Goal: Task Accomplishment & Management: Use online tool/utility

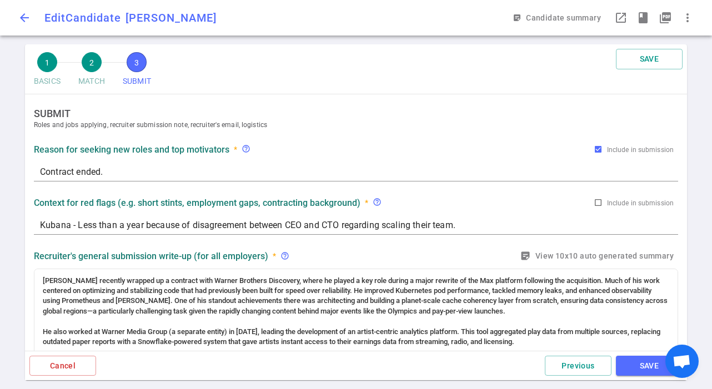
scroll to position [665, 0]
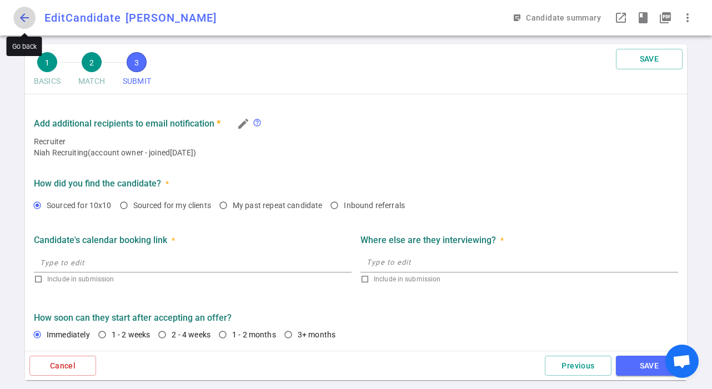
click at [27, 12] on span "arrow_back" at bounding box center [24, 17] width 13 height 13
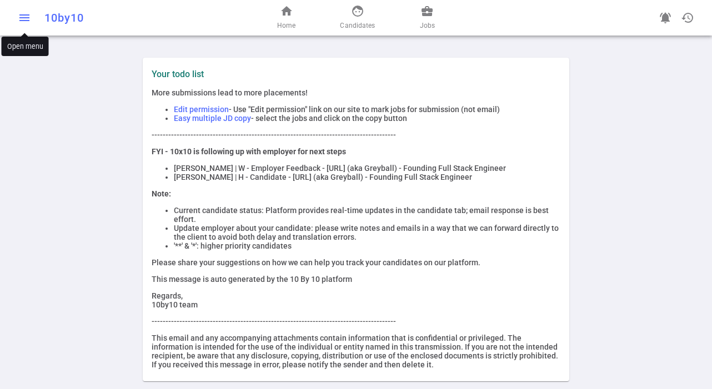
click at [22, 16] on span "menu" at bounding box center [24, 17] width 13 height 13
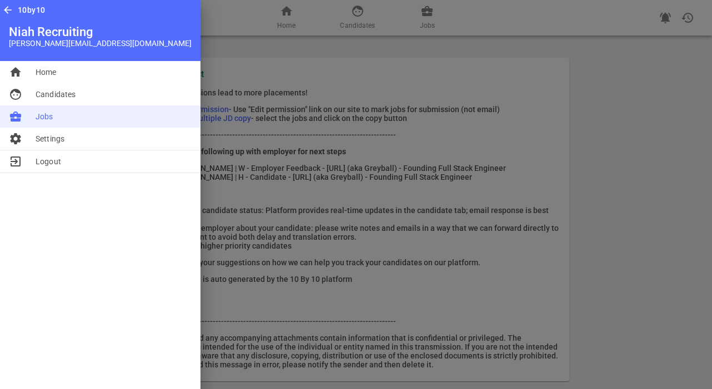
click at [59, 117] on li "business_center Jobs" at bounding box center [100, 116] width 200 height 22
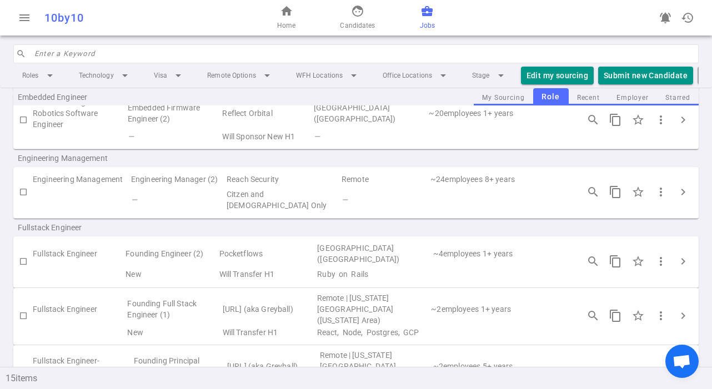
scroll to position [214, 0]
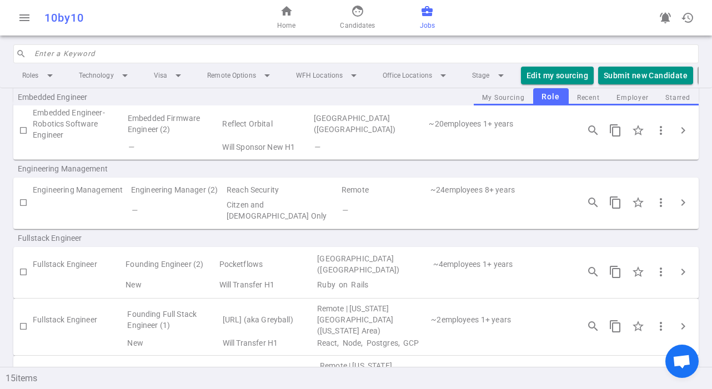
click at [113, 54] on input "search" at bounding box center [362, 54] width 657 height 18
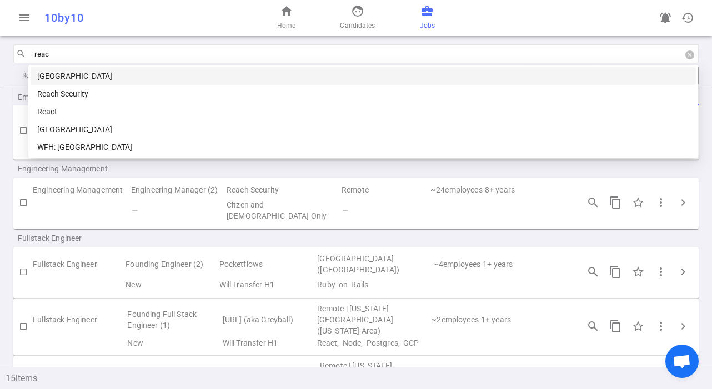
type input "reach"
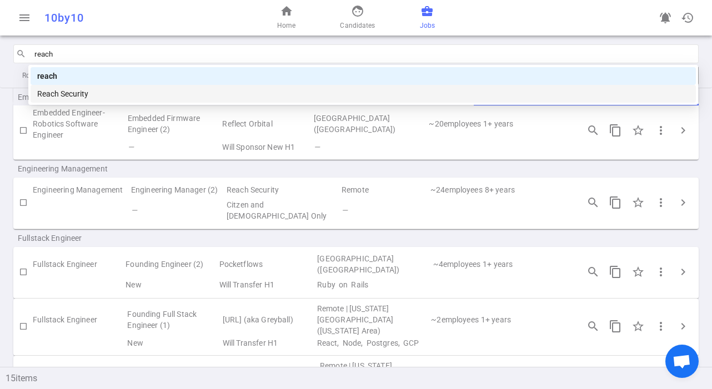
click at [55, 92] on div "Reach Security" at bounding box center [363, 94] width 652 height 12
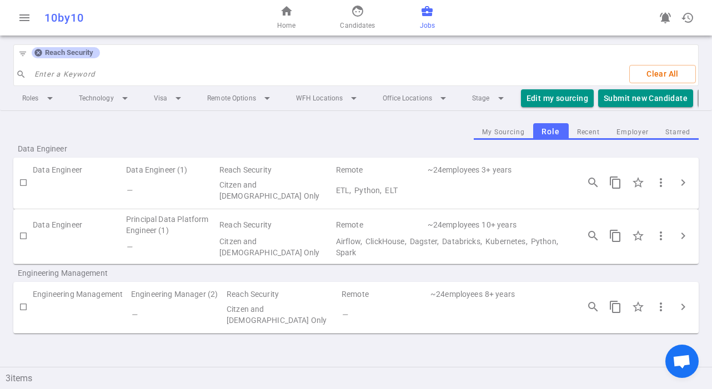
scroll to position [0, 0]
click at [681, 307] on span "chevron_right" at bounding box center [682, 306] width 13 height 13
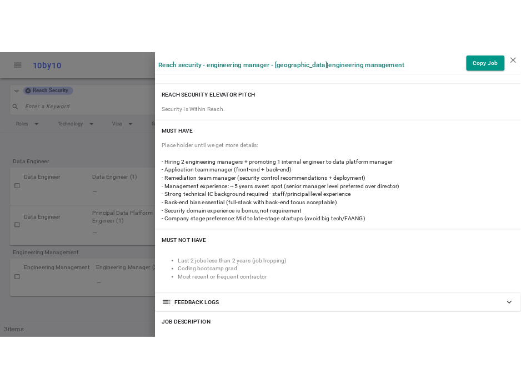
scroll to position [97, 0]
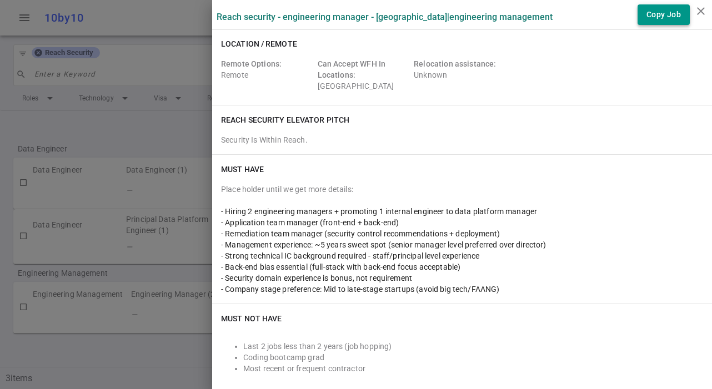
click at [666, 17] on button "Copy Job" at bounding box center [663, 14] width 52 height 21
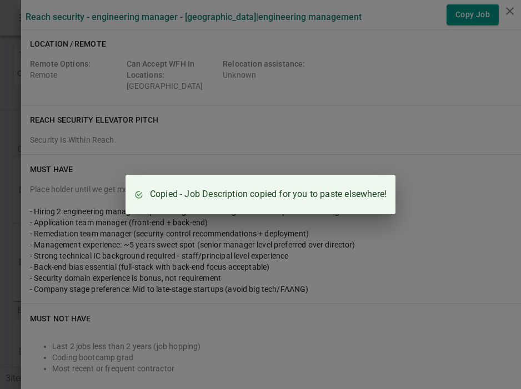
click at [300, 122] on div "Copied - Job Description copied for you to paste elsewhere!" at bounding box center [260, 194] width 521 height 389
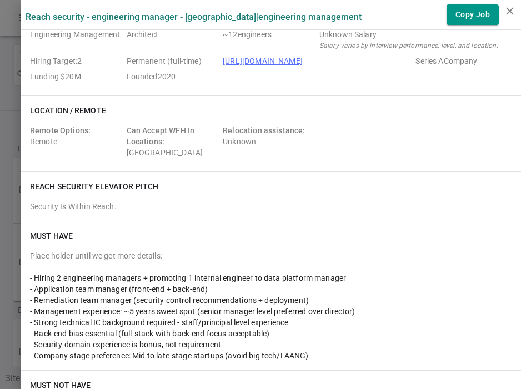
scroll to position [0, 0]
